Goal: Check status: Check status

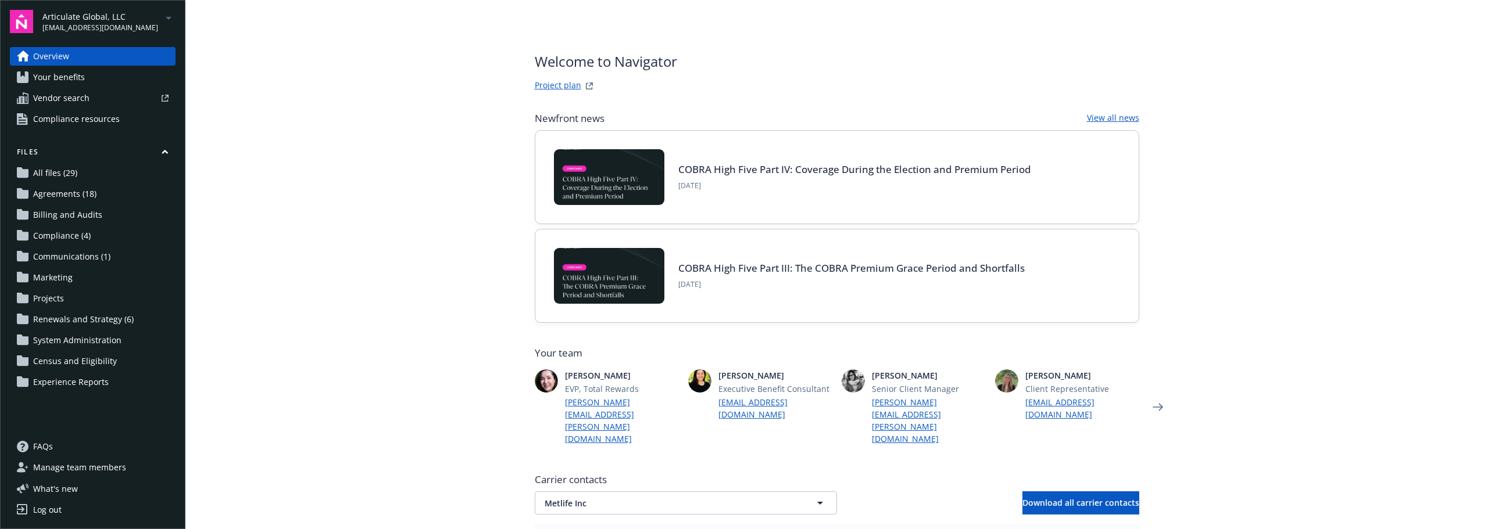
scroll to position [349, 0]
